Goal: Navigation & Orientation: Find specific page/section

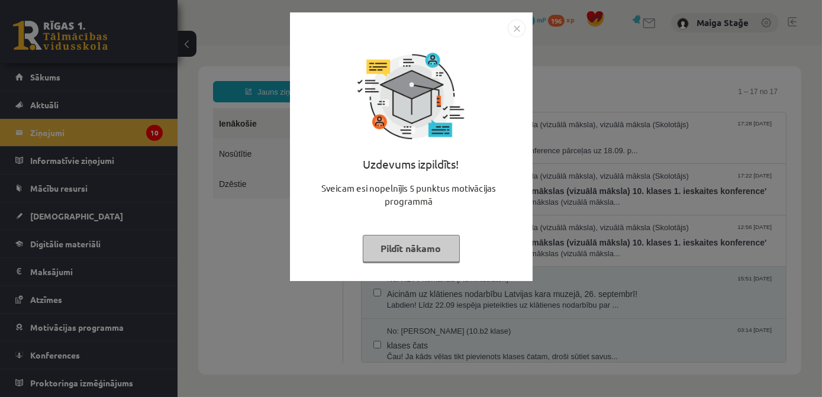
click at [423, 241] on button "Pildīt nākamo" at bounding box center [411, 248] width 97 height 27
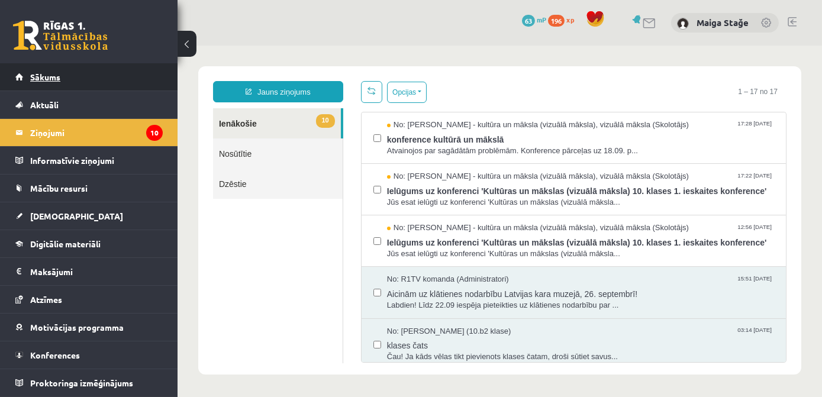
click at [88, 74] on link "Sākums" at bounding box center [88, 76] width 147 height 27
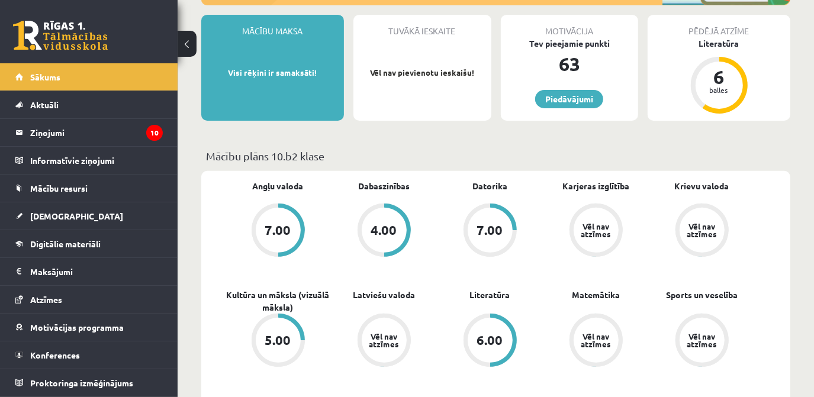
scroll to position [215, 0]
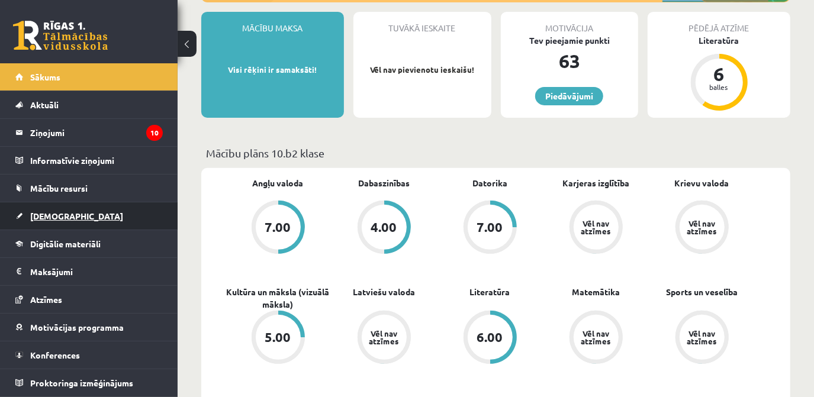
click at [85, 221] on link "[DEMOGRAPHIC_DATA]" at bounding box center [88, 215] width 147 height 27
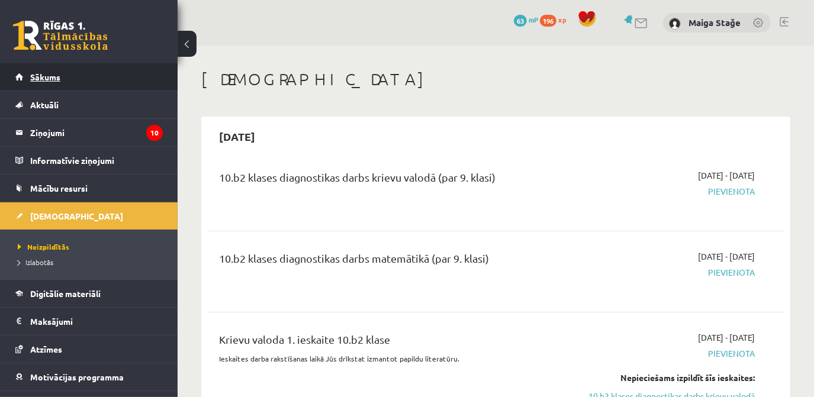
click at [90, 66] on link "Sākums" at bounding box center [88, 76] width 147 height 27
